Goal: Register for event/course

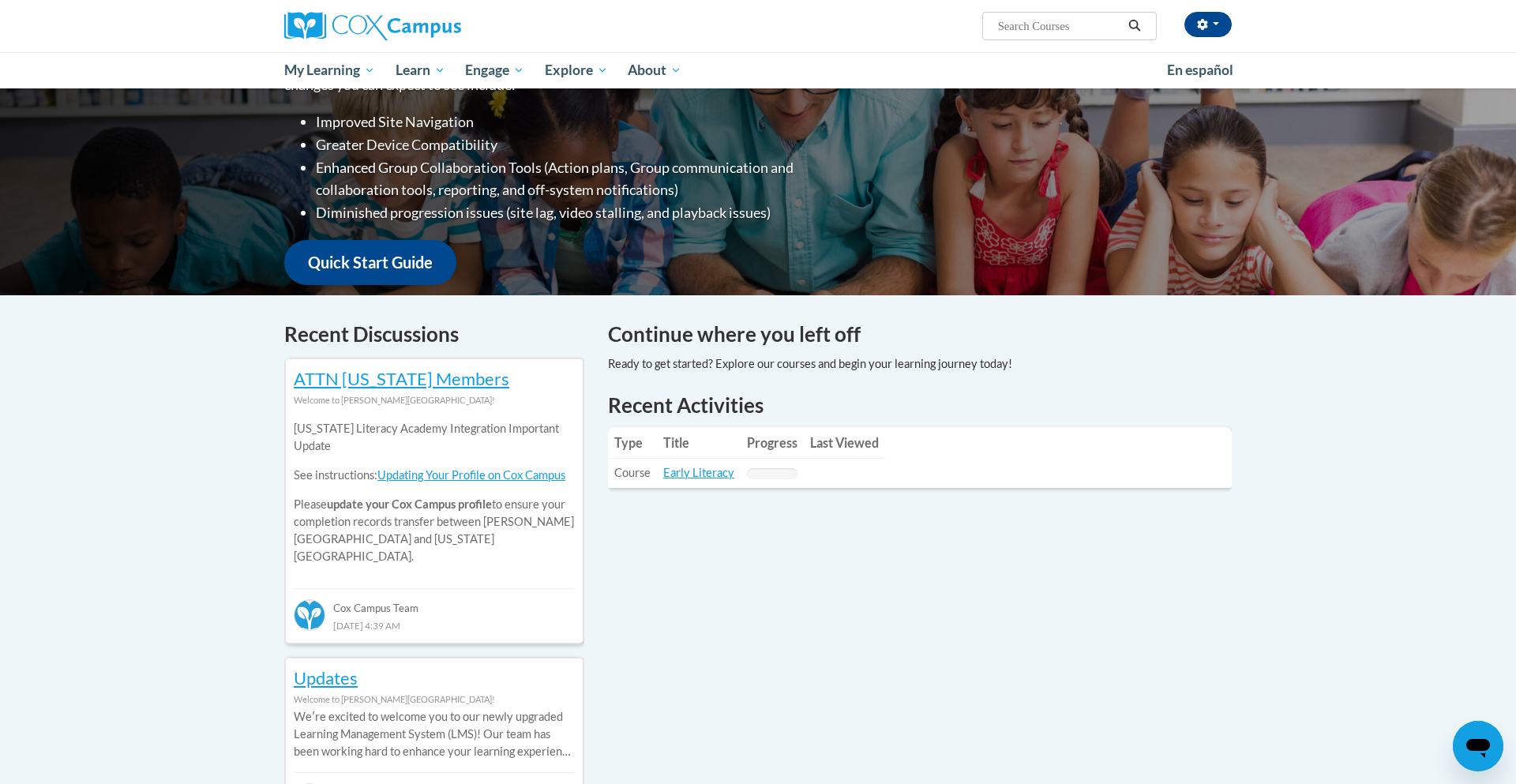
scroll to position [289, 0]
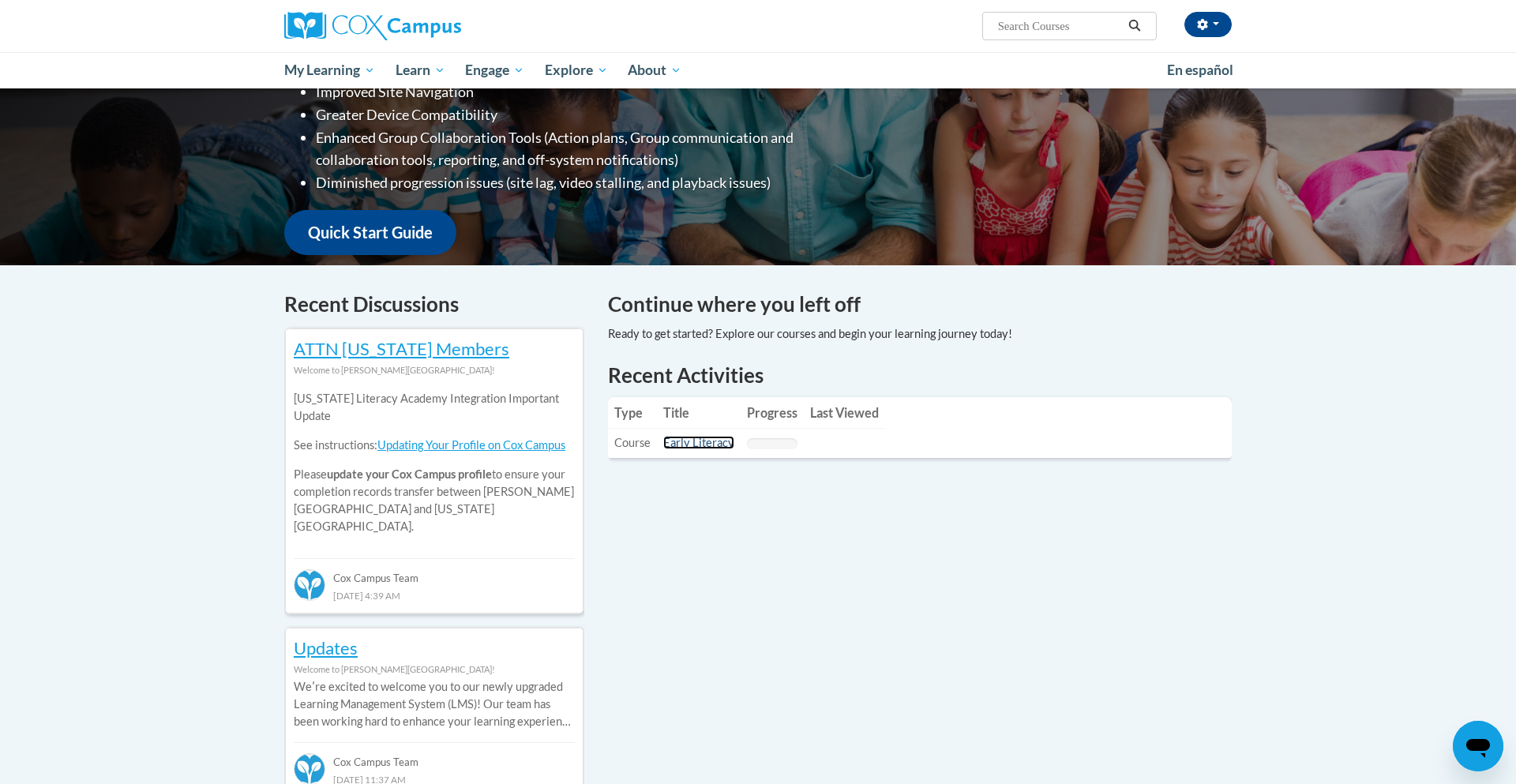
click at [678, 446] on link "Early Literacy" at bounding box center [698, 442] width 71 height 14
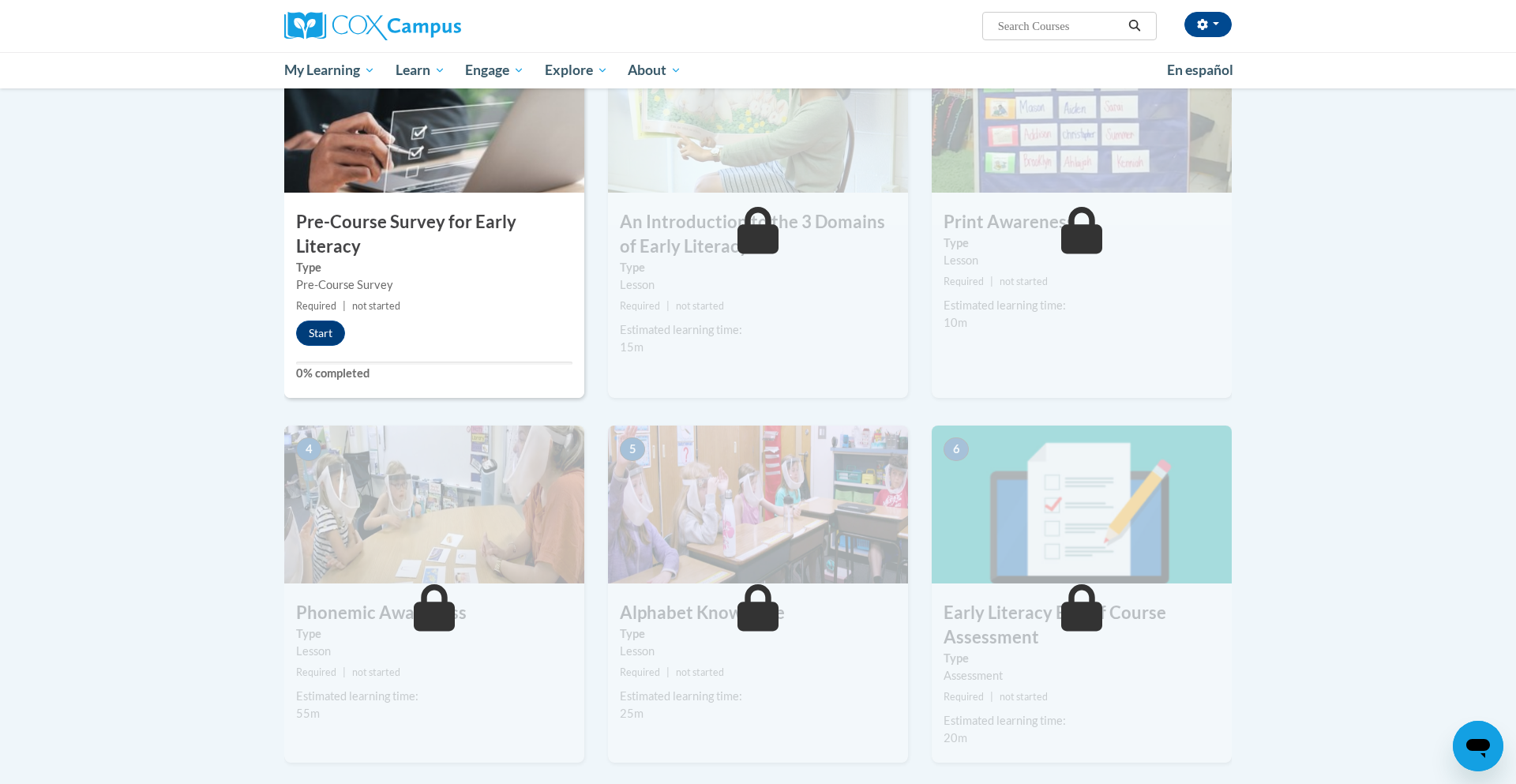
scroll to position [378, 0]
click at [310, 335] on button "Start" at bounding box center [320, 332] width 49 height 25
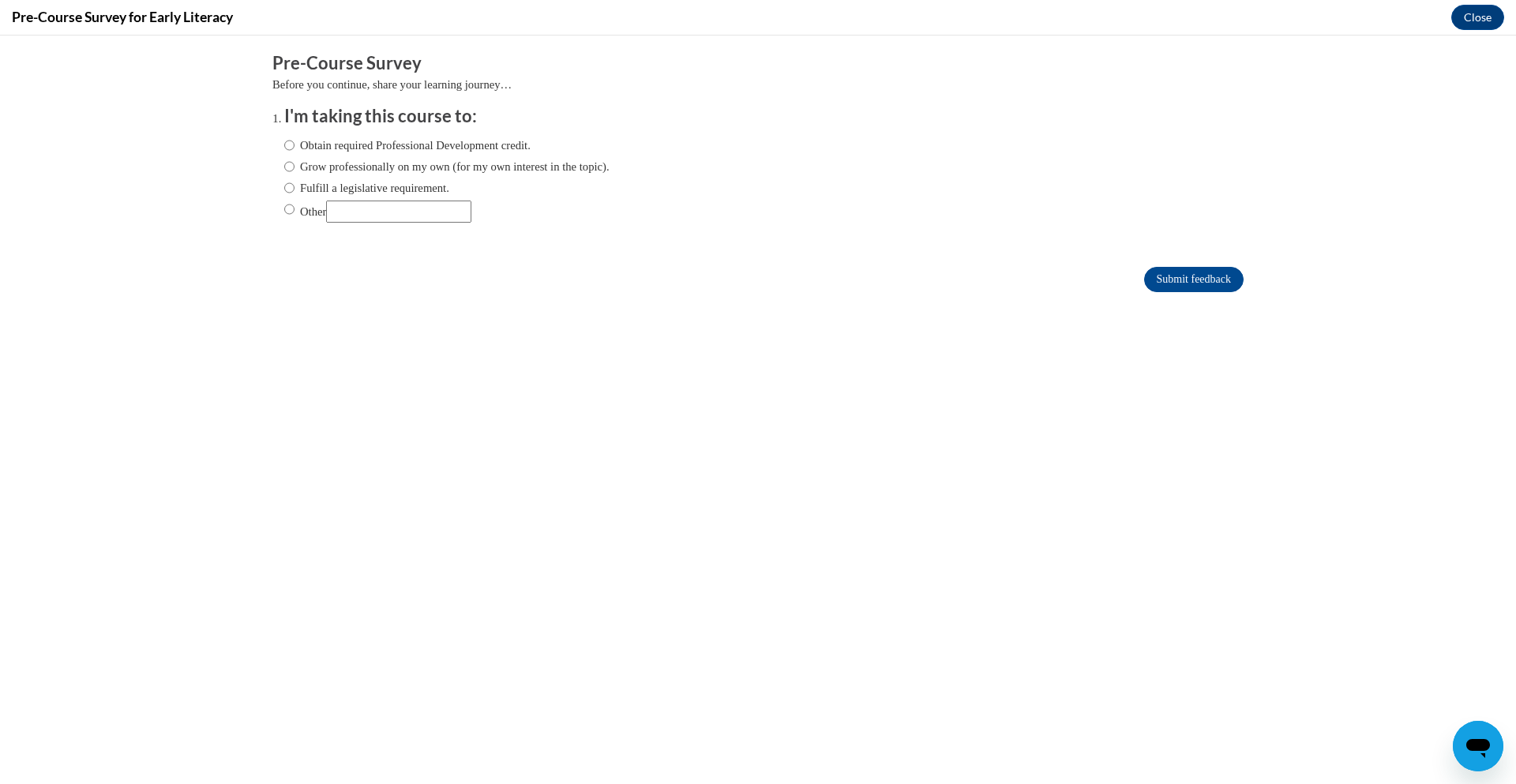
scroll to position [0, 0]
click at [308, 209] on label "Other" at bounding box center [378, 212] width 187 height 22
click at [294, 209] on input "Other" at bounding box center [289, 210] width 11 height 17
radio input "true"
click at [325, 175] on label "Grow professionally on my own (for my own interest in the topic)." at bounding box center [446, 167] width 325 height 17
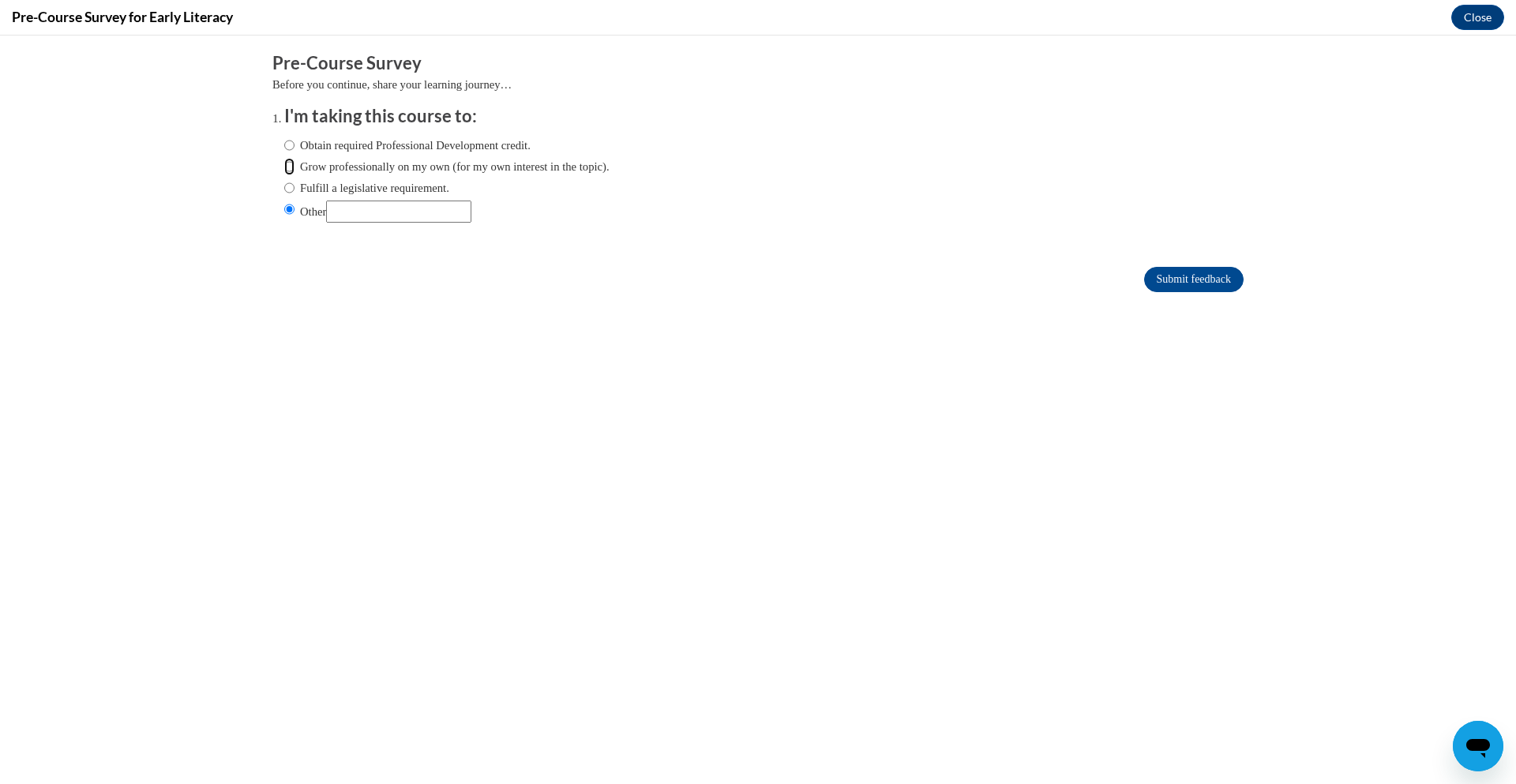
click at [294, 175] on input "Grow professionally on my own (for my own interest in the topic)." at bounding box center [289, 167] width 11 height 17
radio input "true"
click at [318, 146] on label "Obtain required Professional Development credit." at bounding box center [408, 146] width 247 height 17
click at [294, 146] on input "Obtain required Professional Development credit." at bounding box center [289, 146] width 11 height 17
radio input "true"
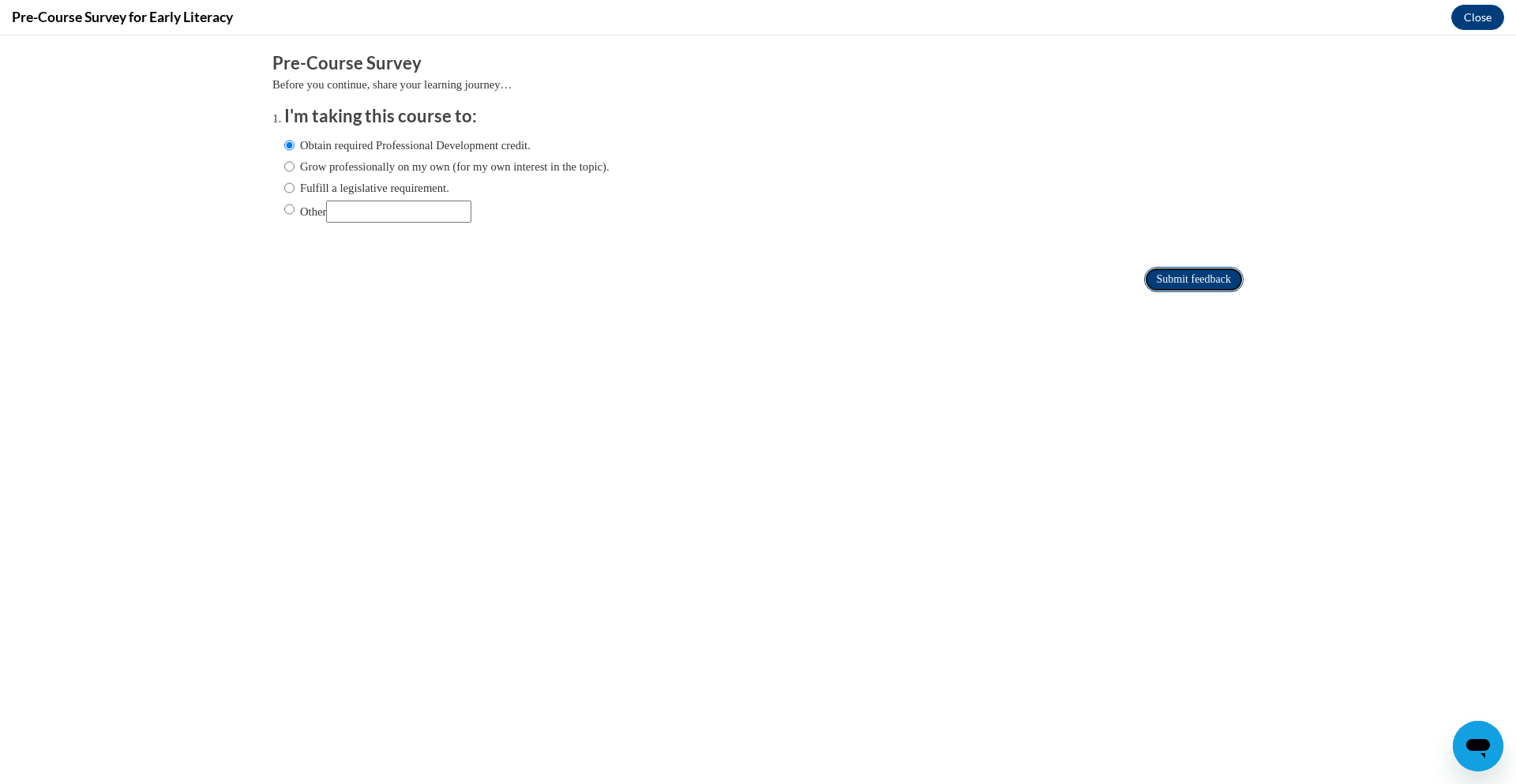
click at [1146, 279] on input "Submit feedback" at bounding box center [1193, 279] width 99 height 25
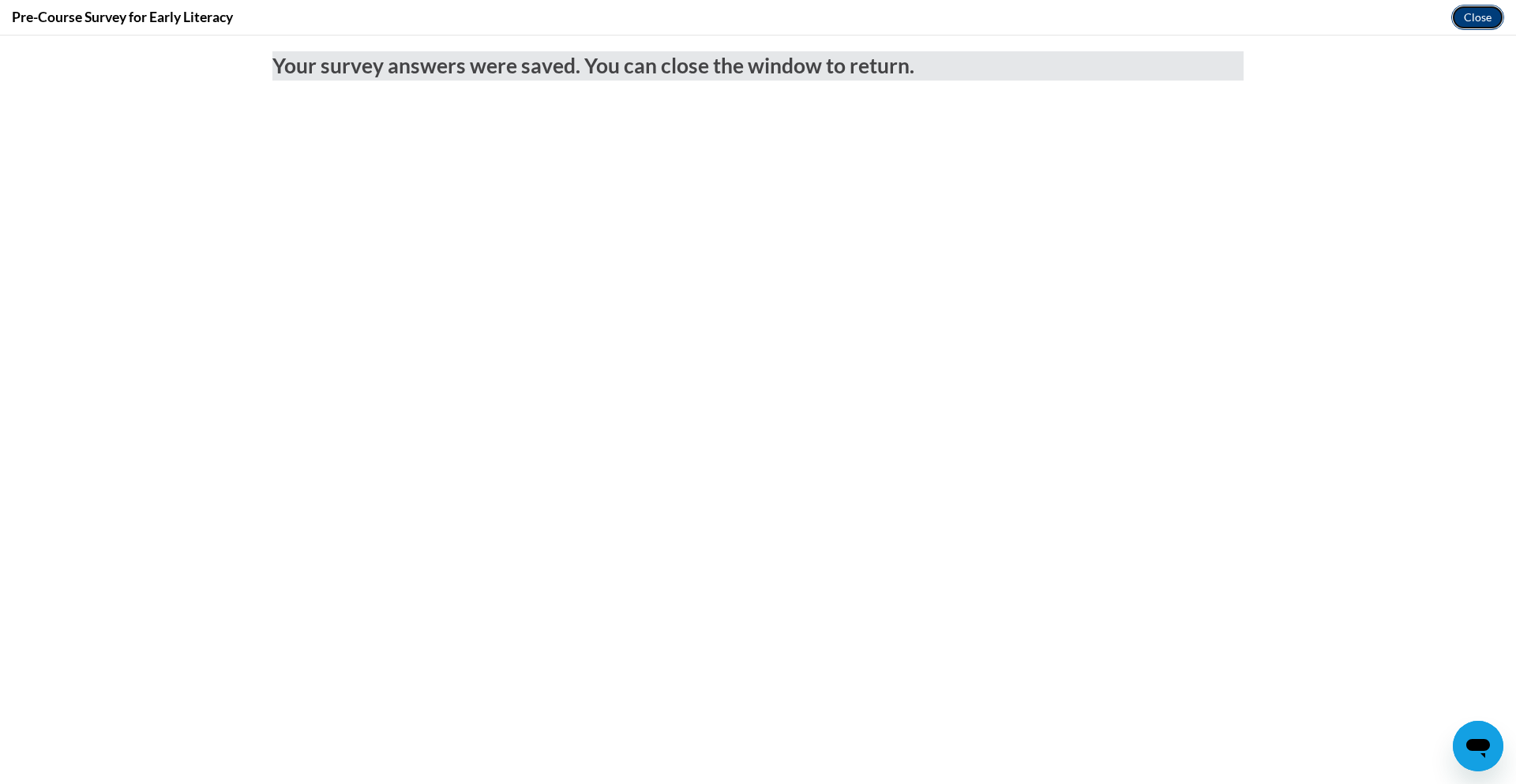
click at [1479, 19] on button "Close" at bounding box center [1477, 17] width 52 height 25
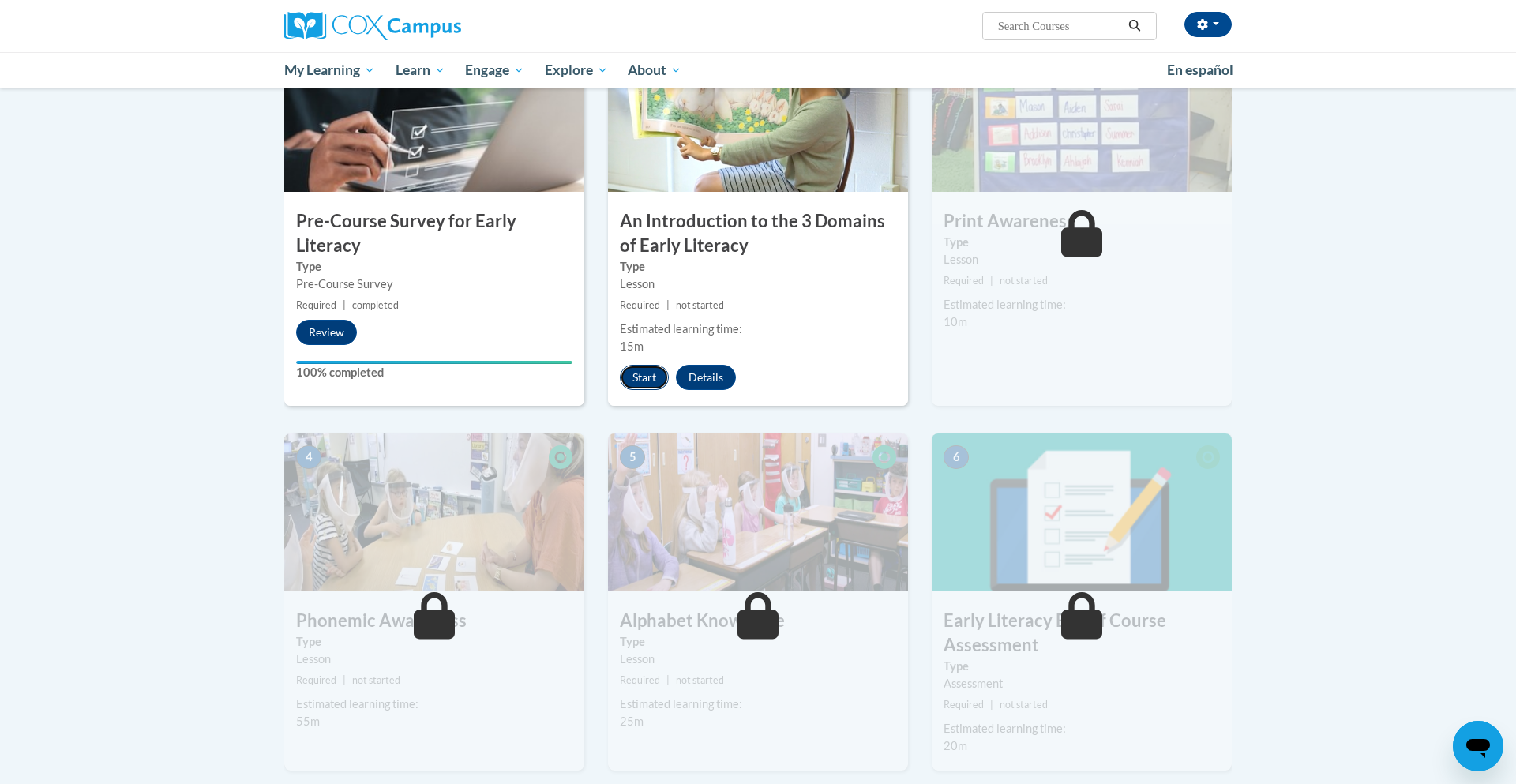
click at [636, 366] on button "Start" at bounding box center [643, 377] width 49 height 25
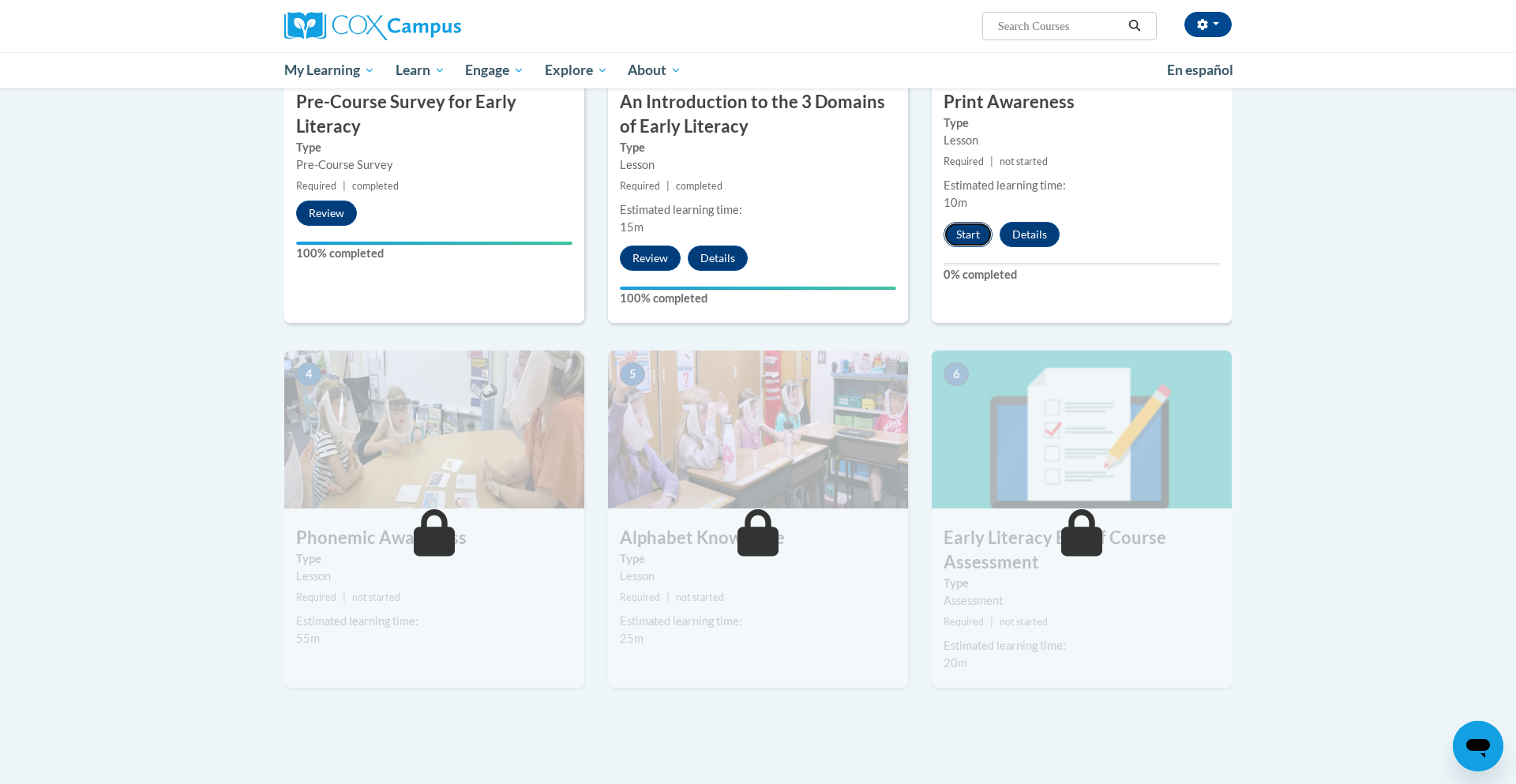
click at [961, 228] on button "Start" at bounding box center [968, 235] width 49 height 25
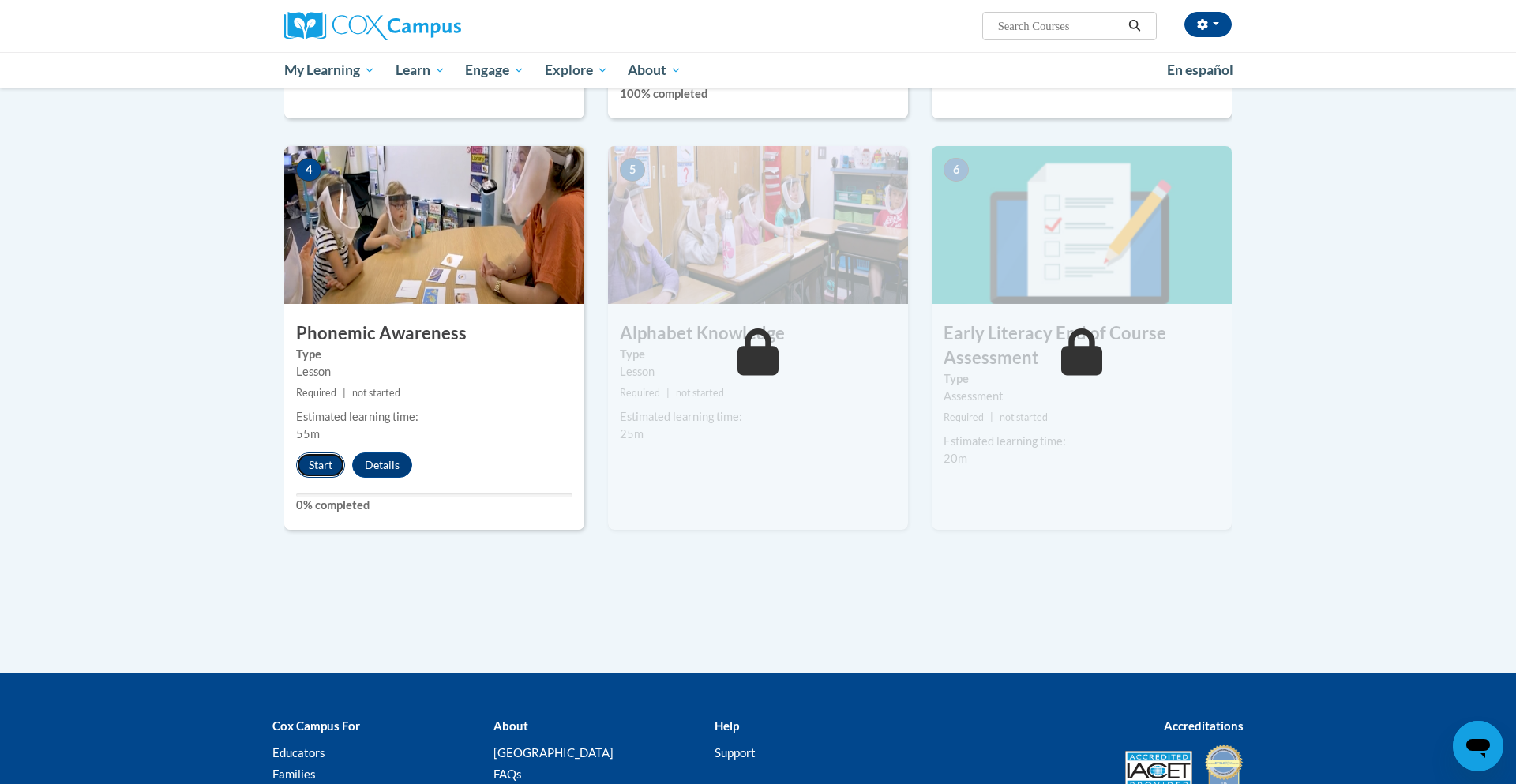
click at [304, 462] on button "Start" at bounding box center [320, 465] width 49 height 25
